Goal: Task Accomplishment & Management: Use online tool/utility

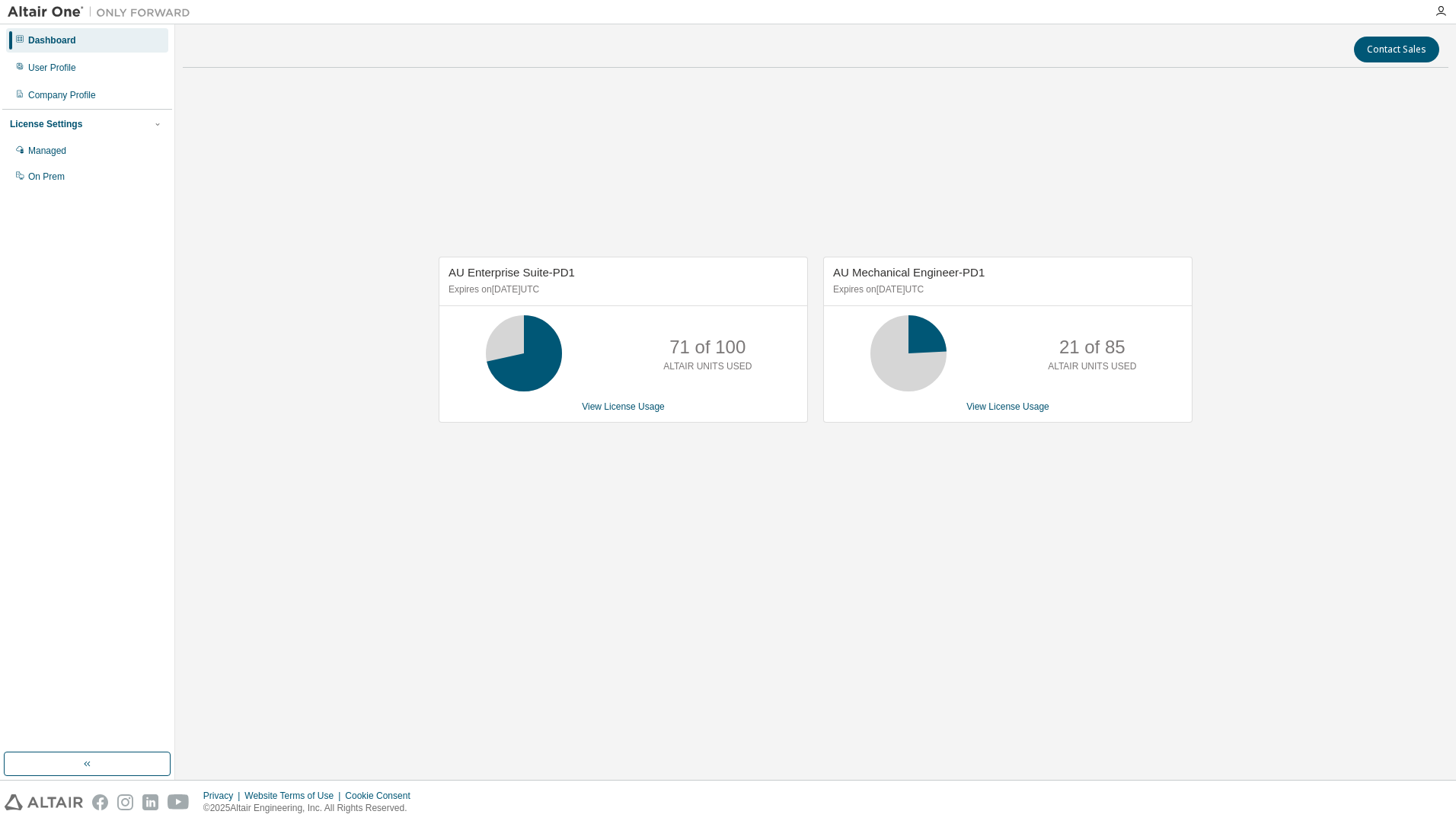
click at [888, 512] on div "AU Enterprise Suite-PD1 Expires on [DATE] UTC 71 of 100 ALTAIR UNITS USED View …" at bounding box center [815, 348] width 1265 height 535
click at [770, 161] on div "AU Enterprise Suite-PD1 Expires on [DATE] UTC 71 of 100 ALTAIR UNITS USED View …" at bounding box center [815, 348] width 1265 height 535
click at [72, 61] on div "User Profile" at bounding box center [52, 67] width 48 height 12
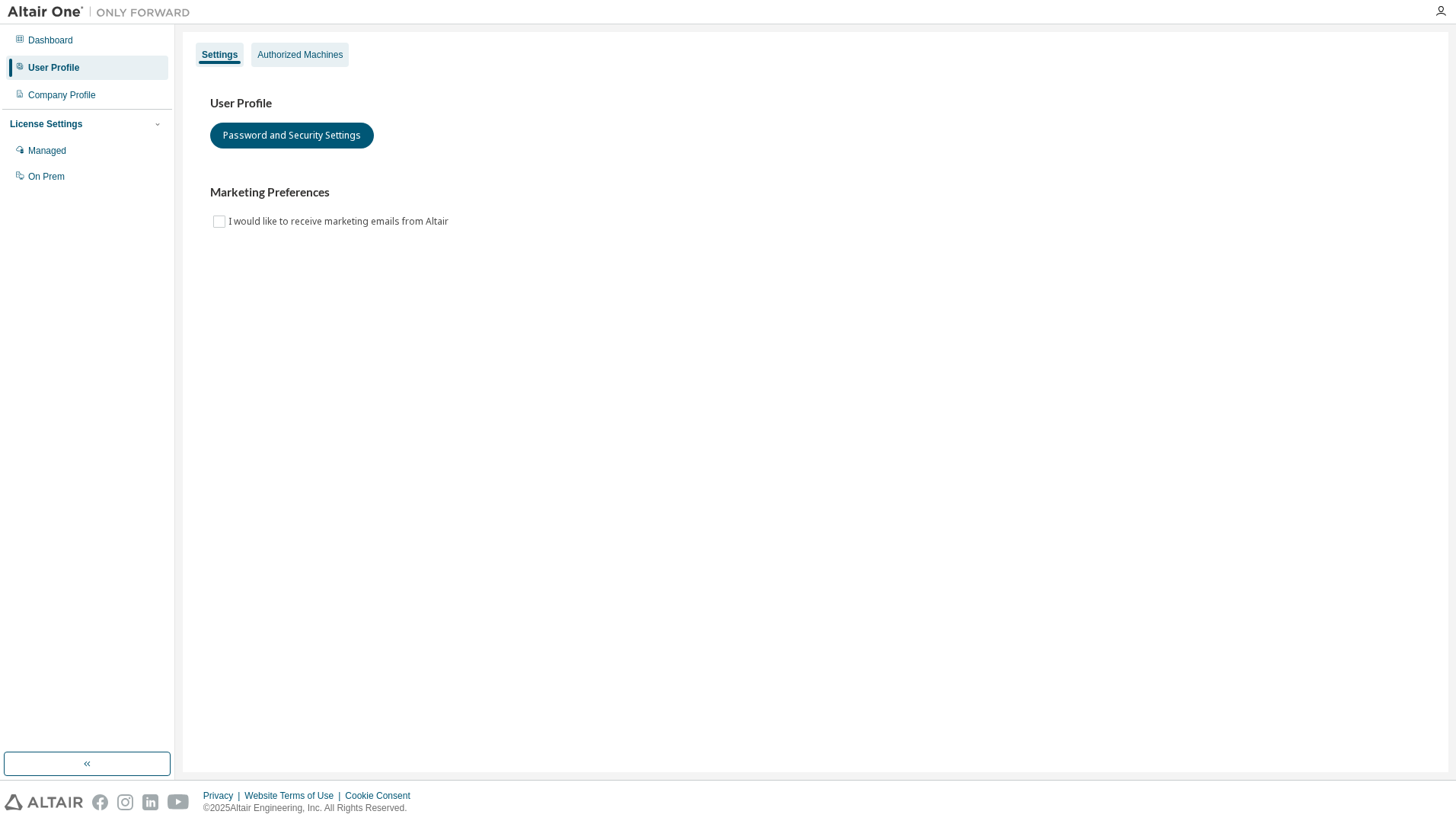
click at [303, 49] on div "Authorized Machines" at bounding box center [300, 55] width 85 height 12
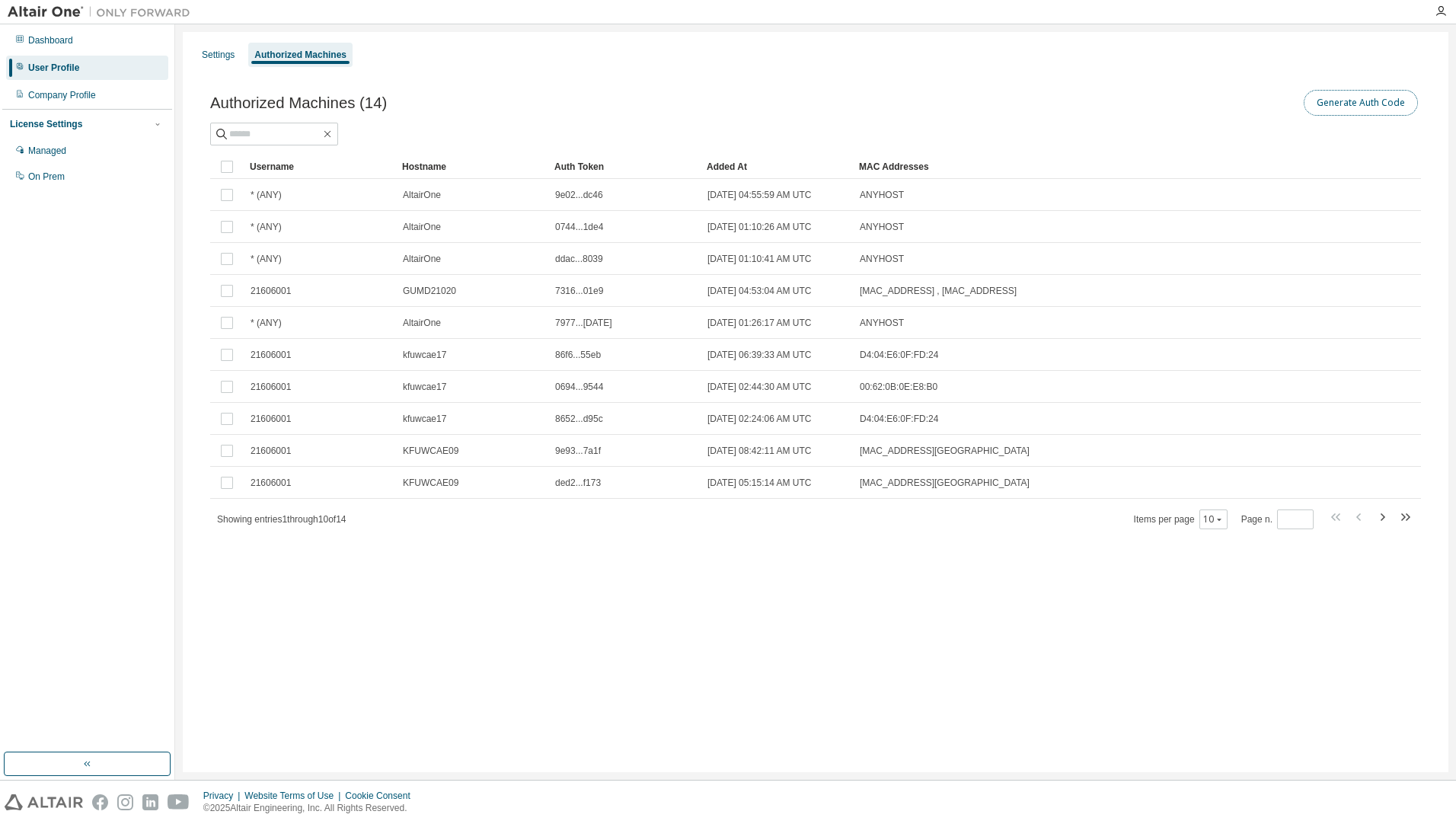
click at [1387, 103] on button "Generate Auth Code" at bounding box center [1360, 103] width 115 height 26
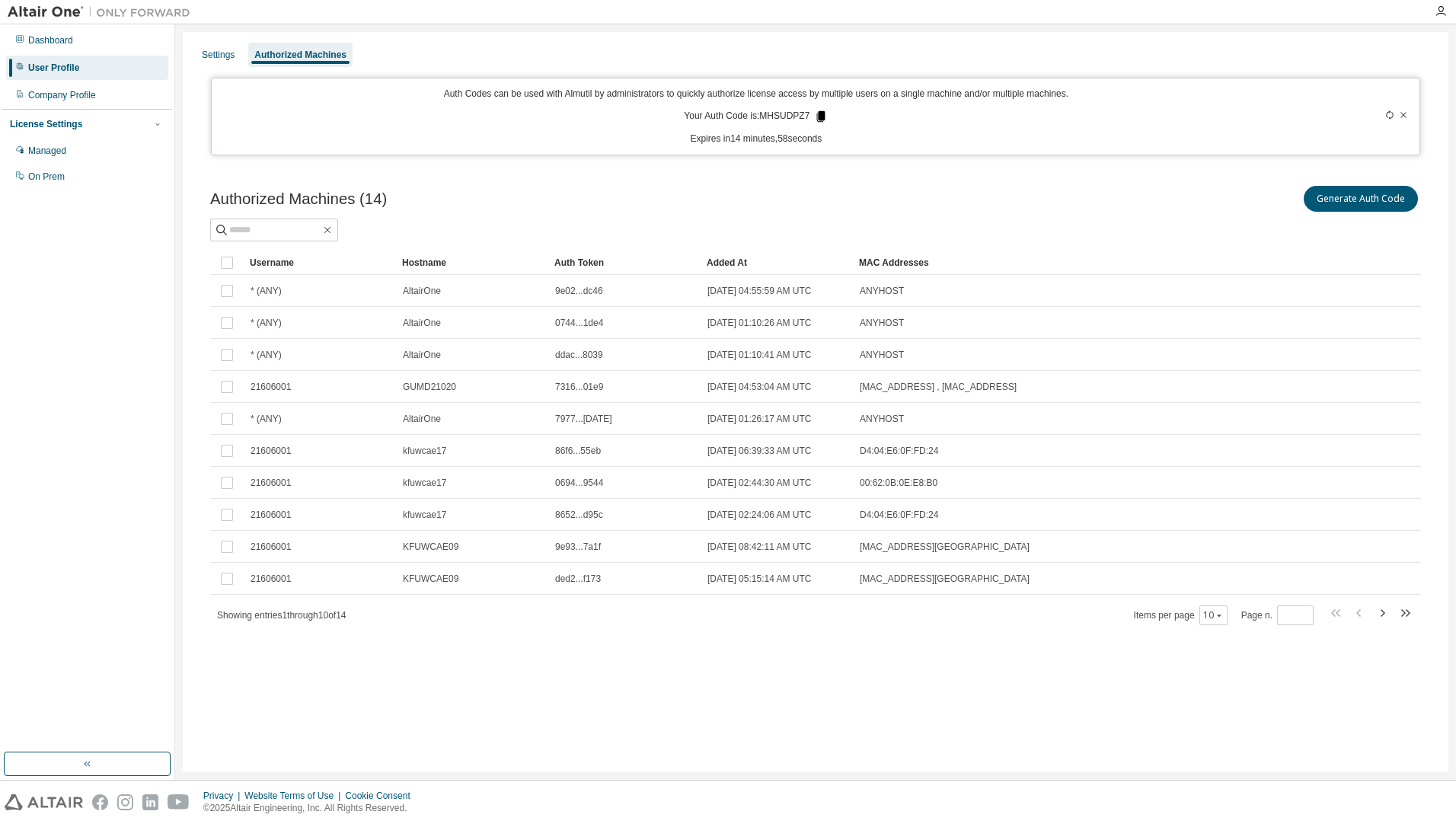
click at [822, 114] on icon at bounding box center [821, 116] width 8 height 11
drag, startPoint x: 46, startPoint y: 46, endPoint x: 81, endPoint y: 74, distance: 44.8
click at [46, 46] on div "Dashboard" at bounding box center [50, 40] width 45 height 12
